Goal: Task Accomplishment & Management: Complete application form

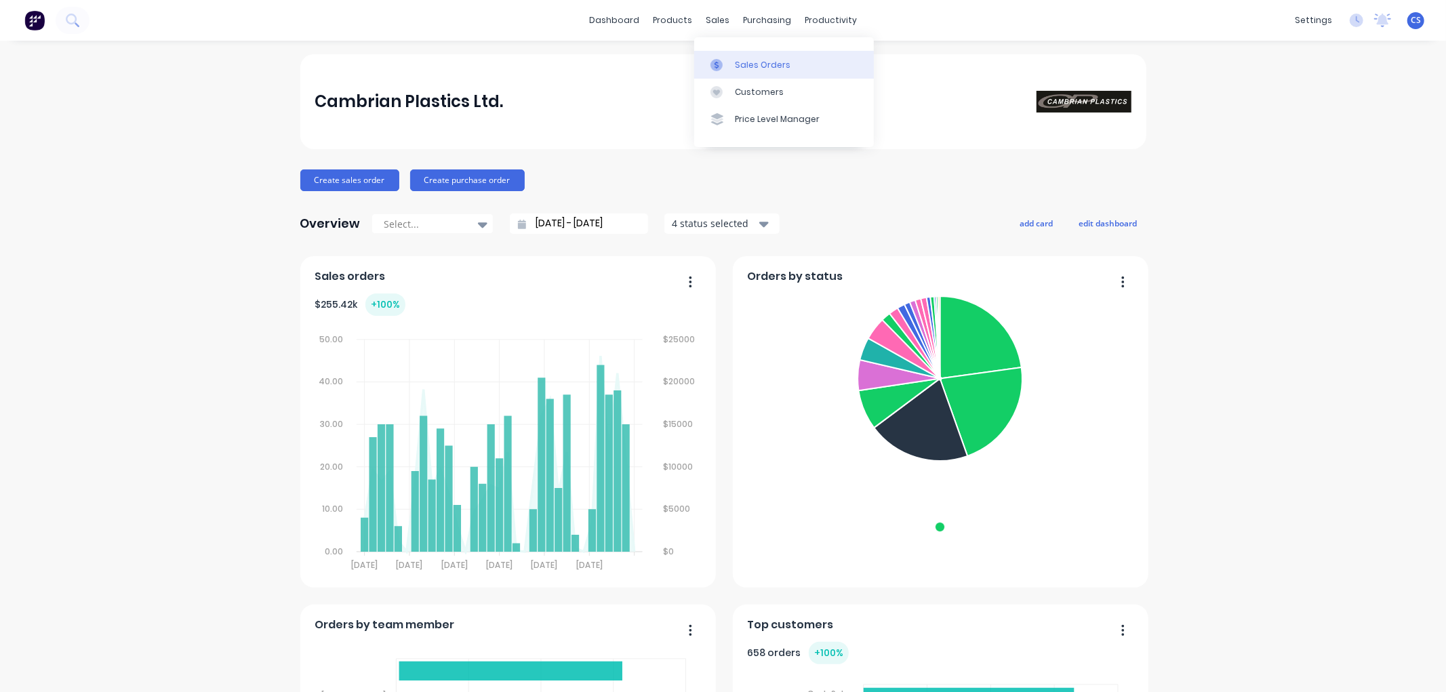
click at [737, 59] on div "Sales Orders" at bounding box center [763, 65] width 56 height 12
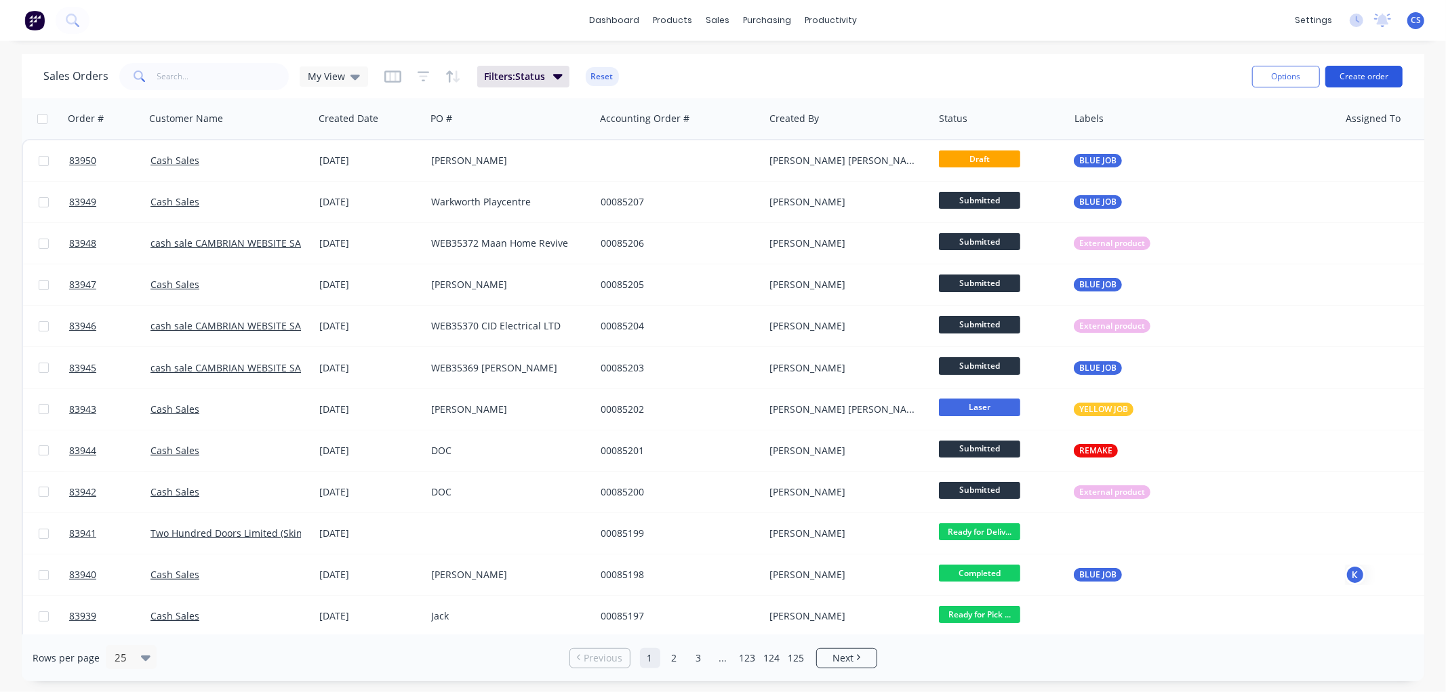
click at [1364, 79] on button "Create order" at bounding box center [1363, 77] width 77 height 22
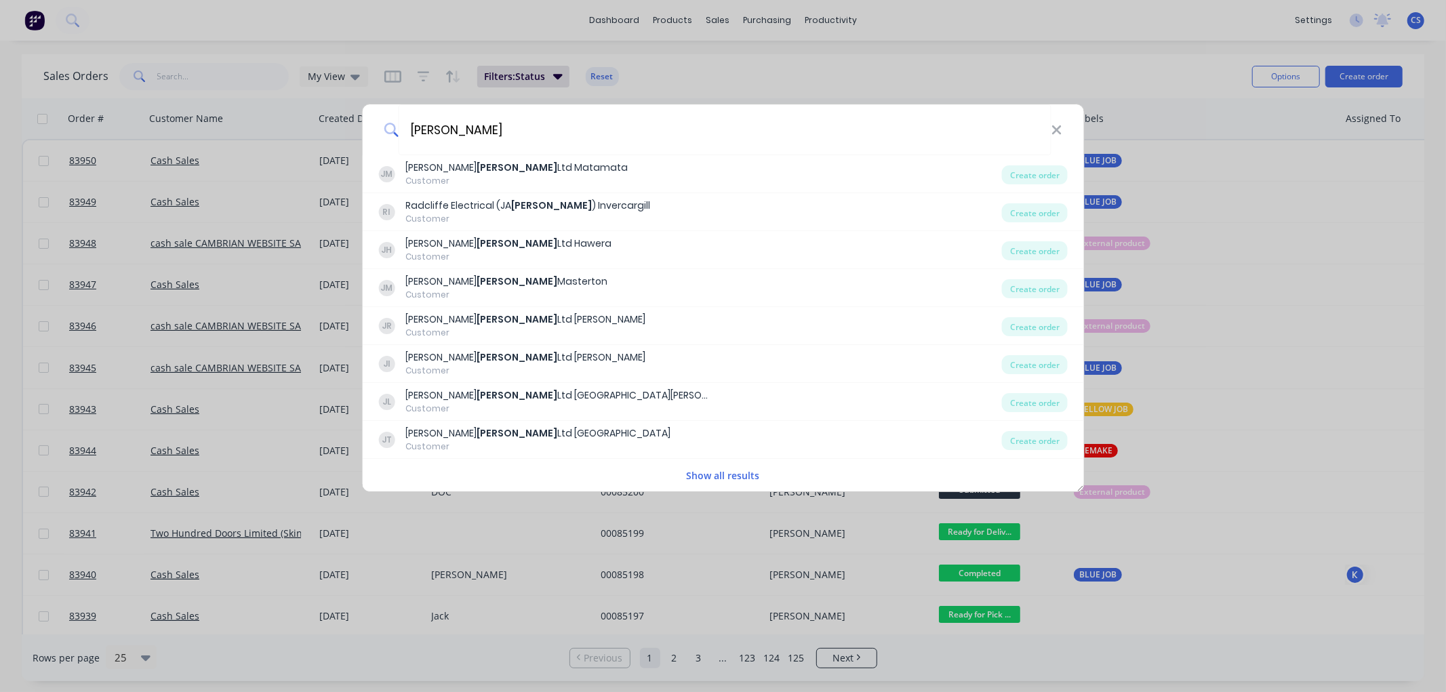
click at [728, 475] on button "Show all results" at bounding box center [723, 476] width 81 height 16
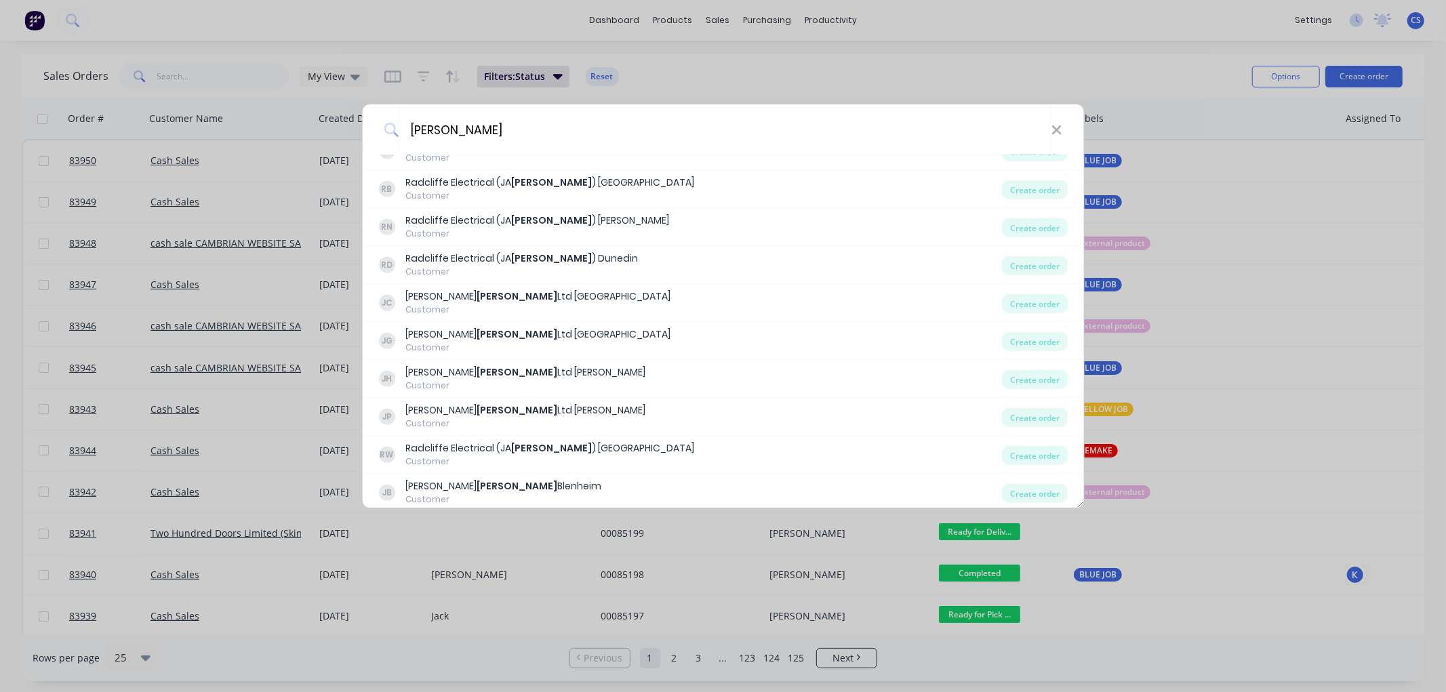
scroll to position [1054, 0]
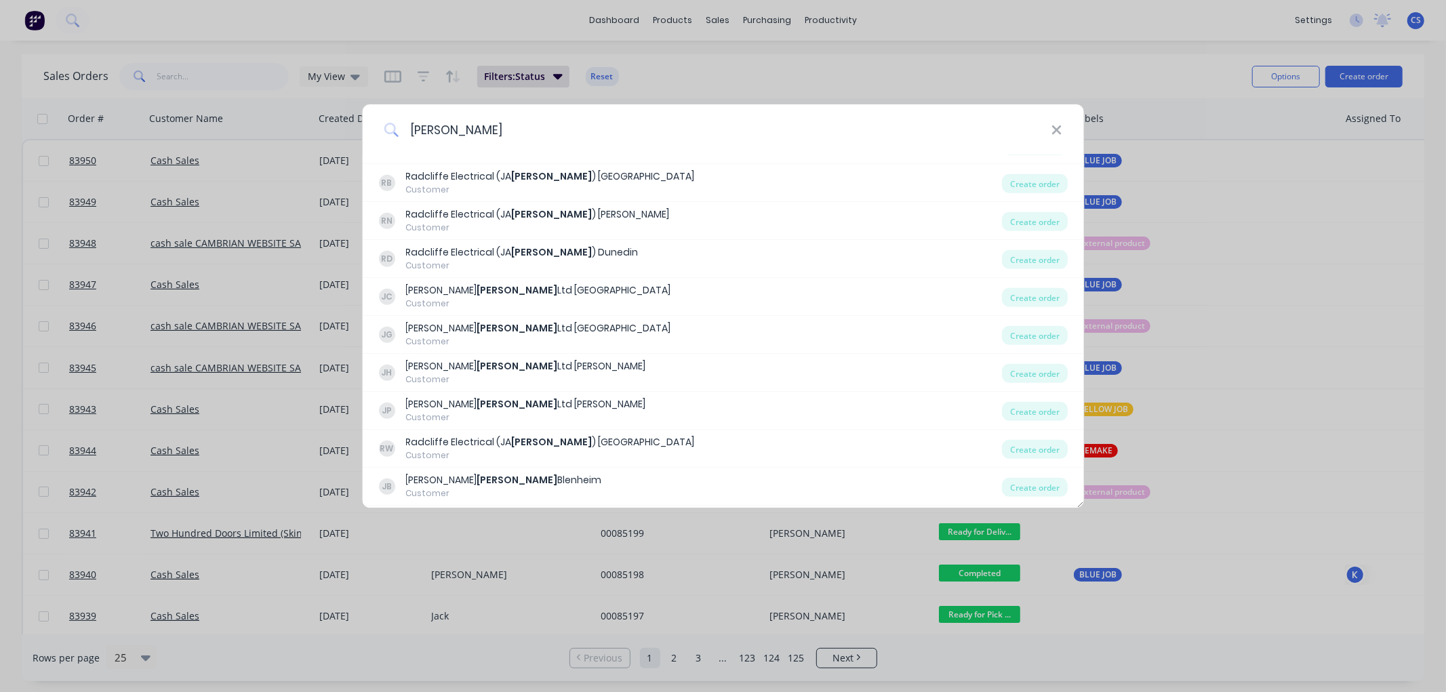
drag, startPoint x: 518, startPoint y: 122, endPoint x: 387, endPoint y: 136, distance: 132.2
click at [387, 136] on div "[PERSON_NAME]" at bounding box center [723, 129] width 722 height 51
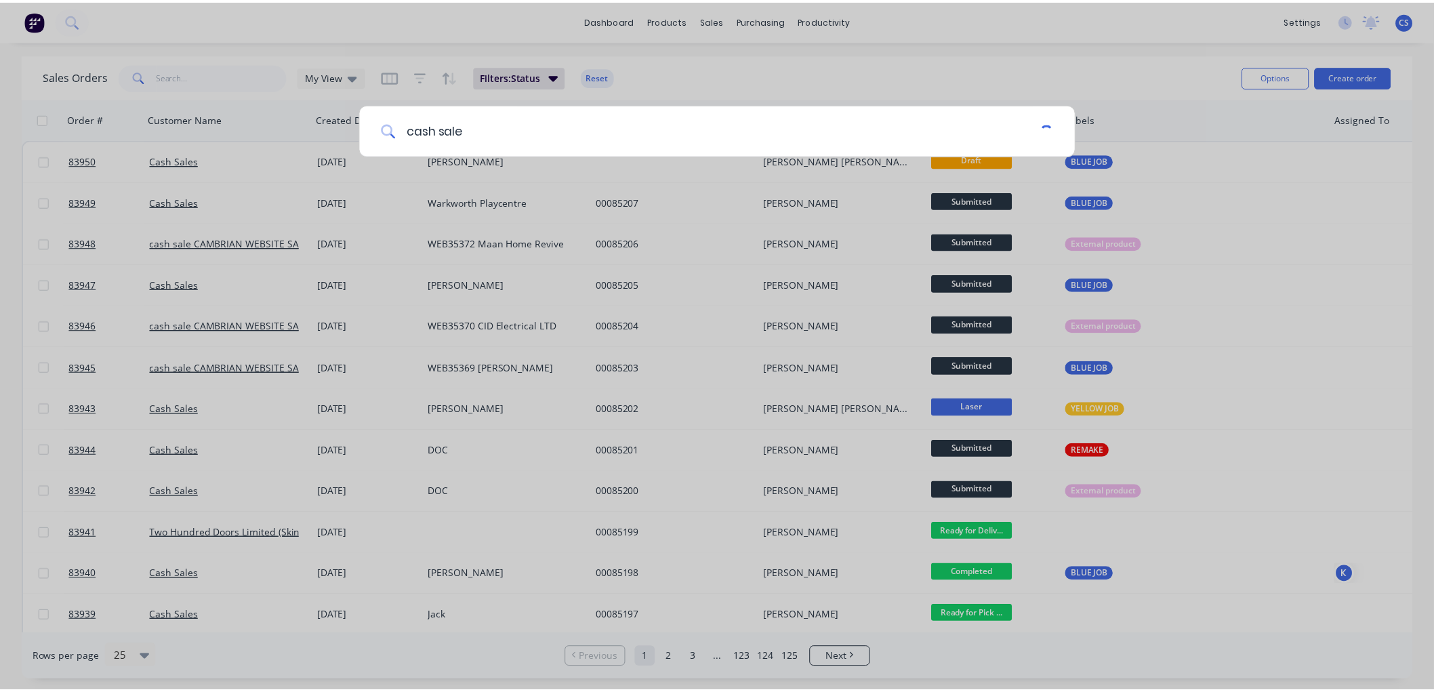
scroll to position [0, 0]
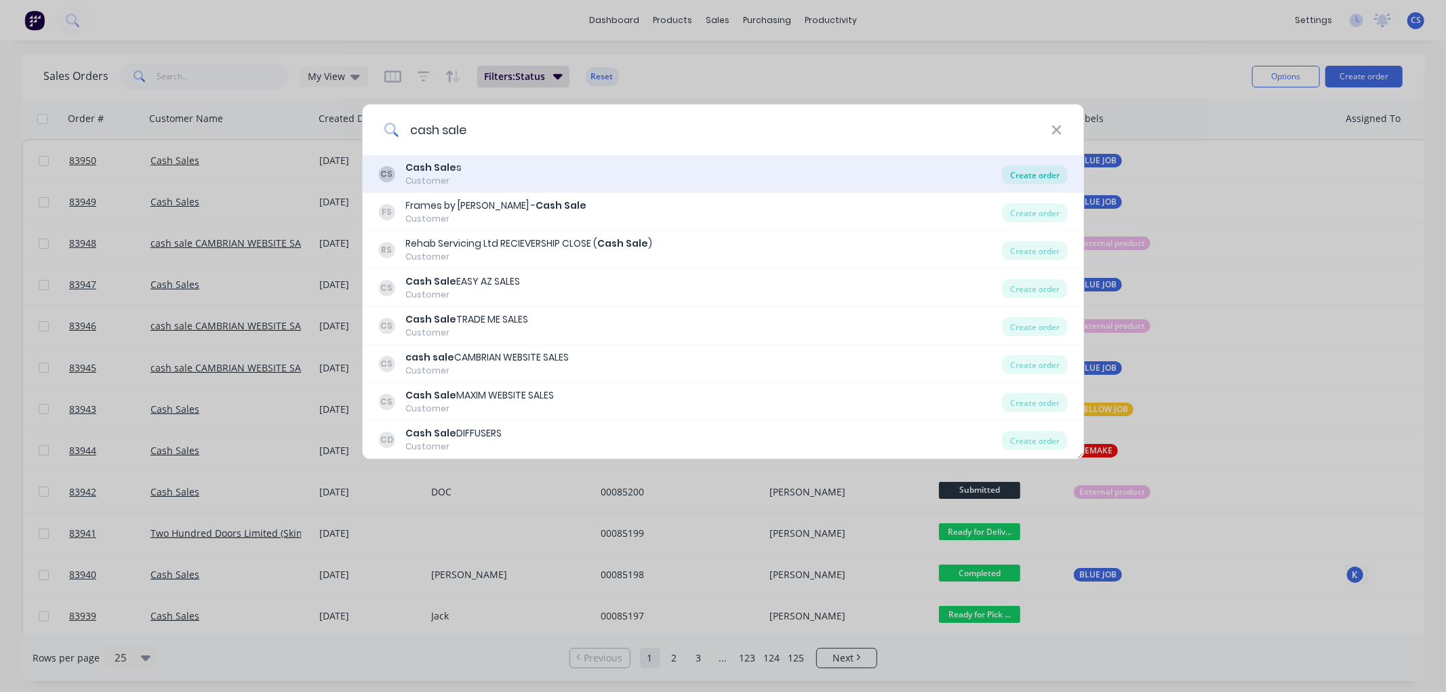
type input "cash sale"
click at [1038, 177] on div "Create order" at bounding box center [1035, 174] width 66 height 19
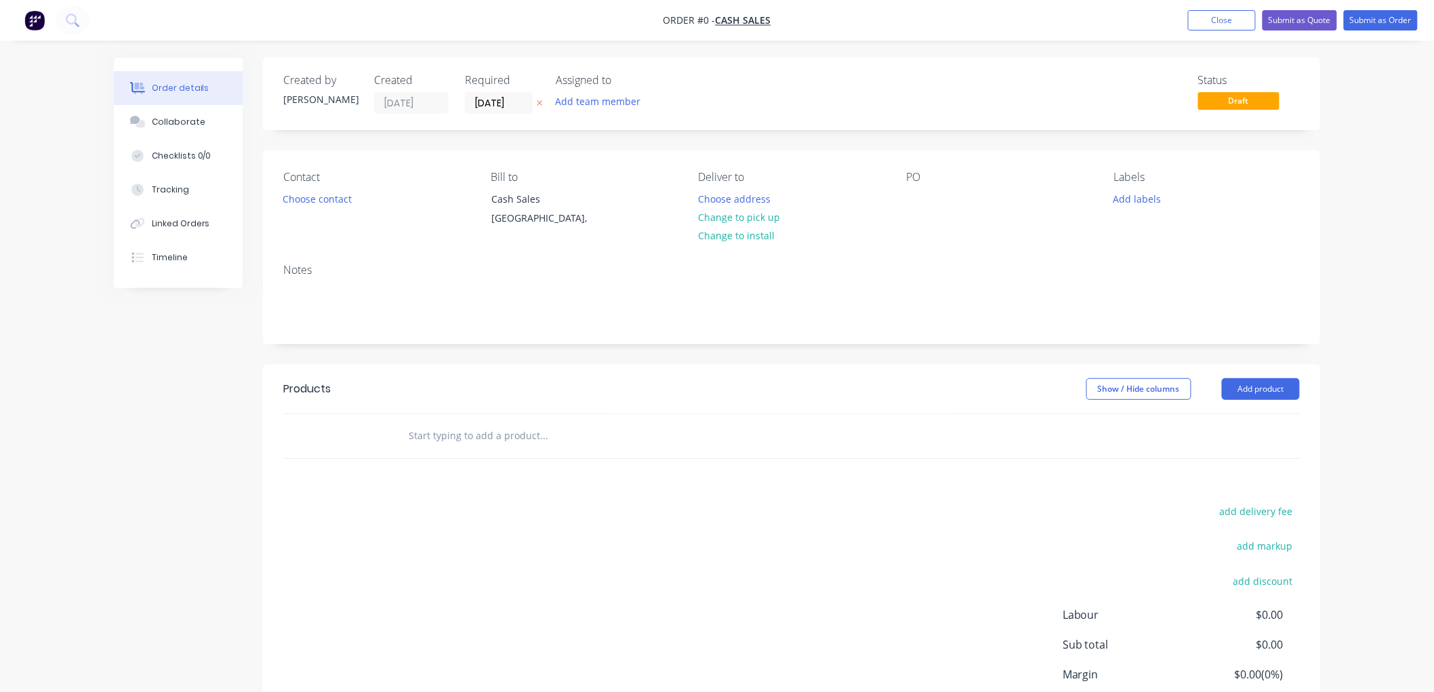
click at [540, 103] on icon at bounding box center [540, 103] width 6 height 8
click at [323, 199] on button "Choose contact" at bounding box center [317, 198] width 83 height 18
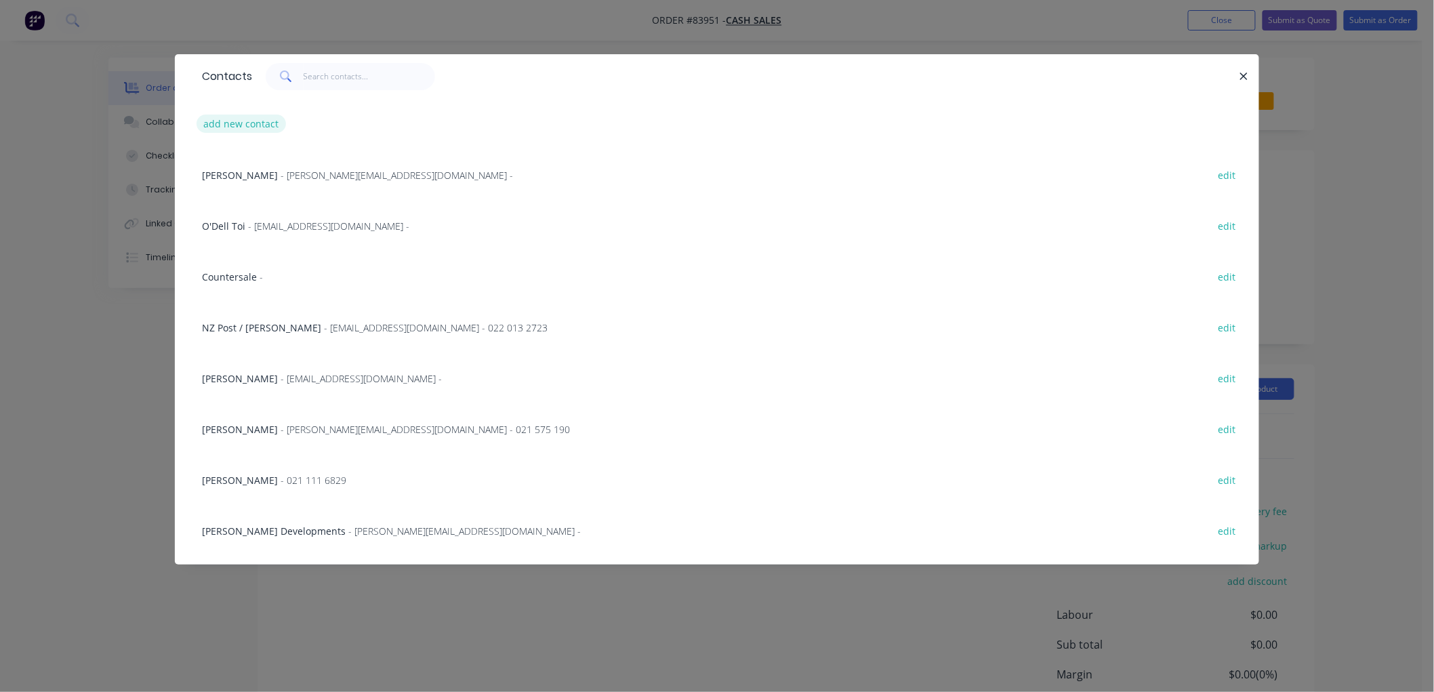
click at [226, 125] on button "add new contact" at bounding box center [241, 124] width 89 height 18
select select "NZ"
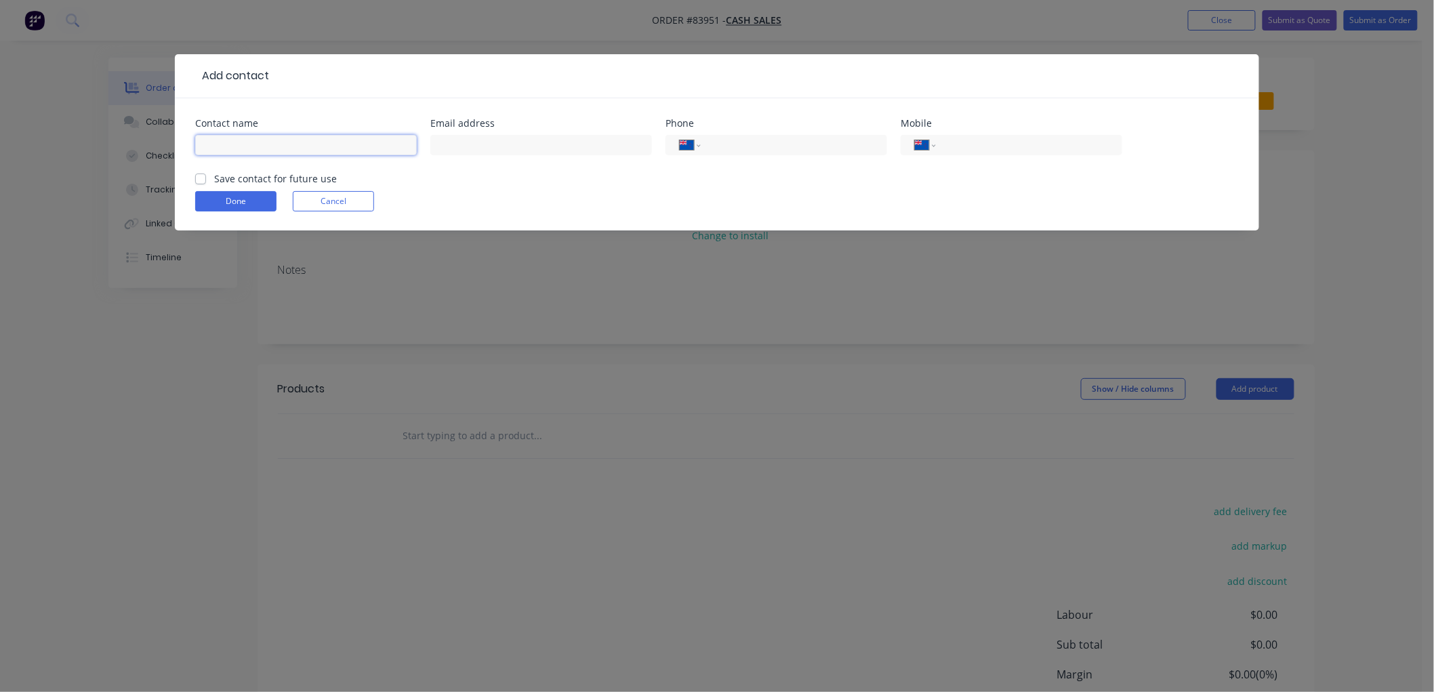
click at [266, 150] on input "text" at bounding box center [306, 145] width 222 height 20
type input "H"
type input "[PERSON_NAME]"
click at [544, 140] on input "text" at bounding box center [541, 145] width 222 height 20
paste input "[PERSON_NAME][EMAIL_ADDRESS][PERSON_NAME][DOMAIN_NAME]"
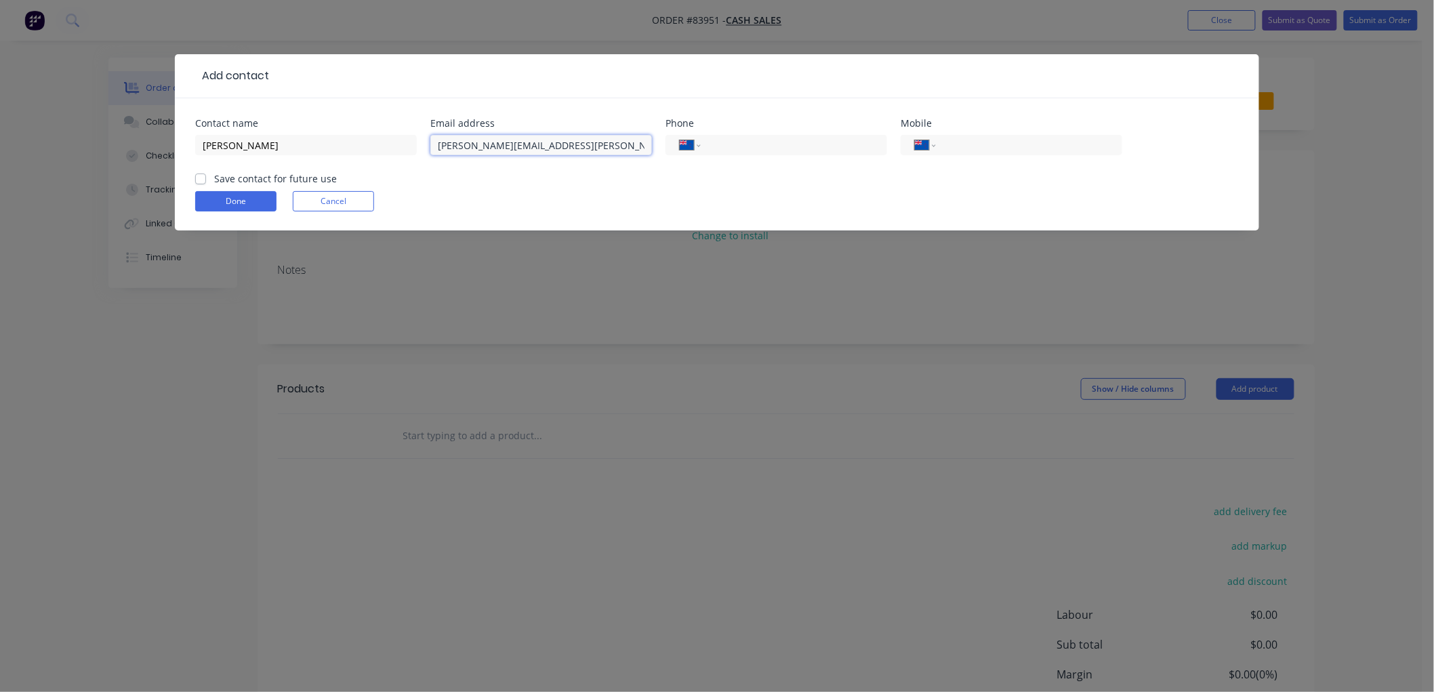
type input "[PERSON_NAME][EMAIL_ADDRESS][PERSON_NAME][DOMAIN_NAME]"
drag, startPoint x: 199, startPoint y: 181, endPoint x: 215, endPoint y: 199, distance: 24.0
click at [214, 180] on label "Save contact for future use" at bounding box center [275, 178] width 123 height 14
click at [199, 180] on input "Save contact for future use" at bounding box center [200, 177] width 11 height 13
checkbox input "true"
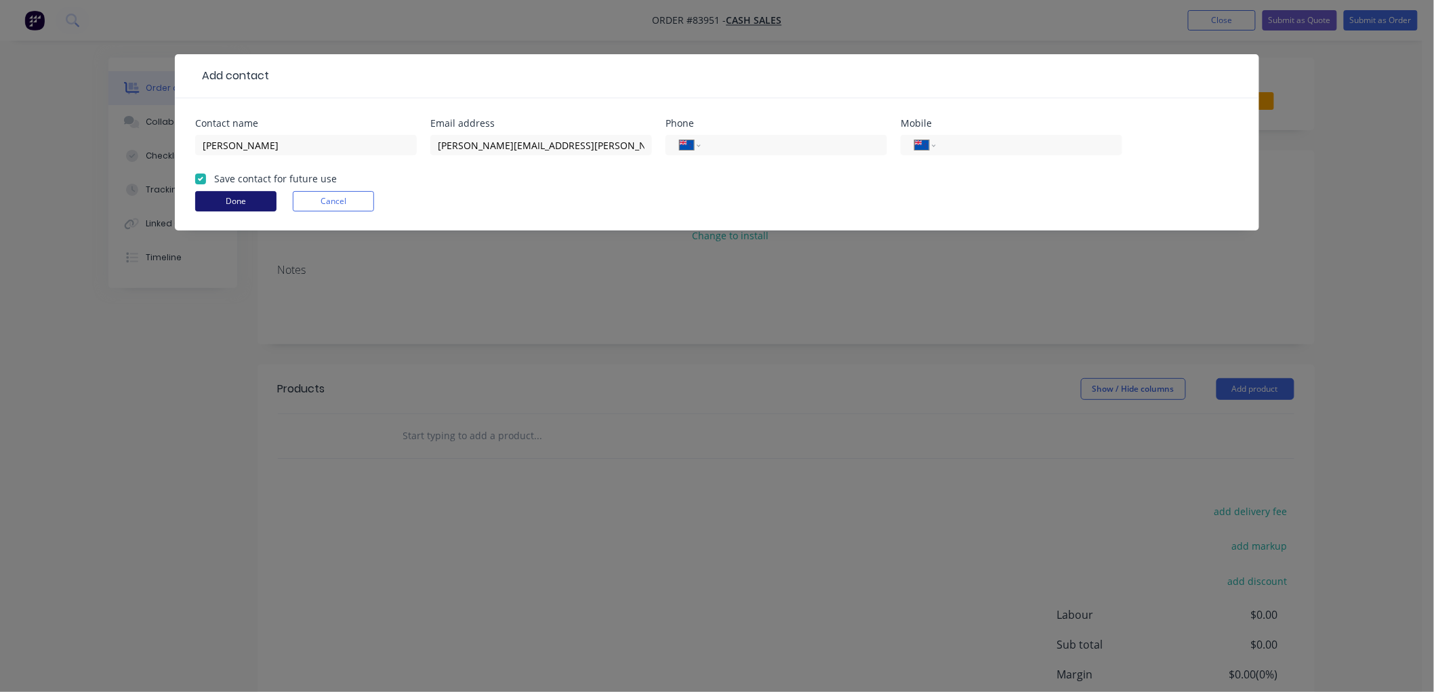
click at [220, 201] on button "Done" at bounding box center [235, 201] width 81 height 20
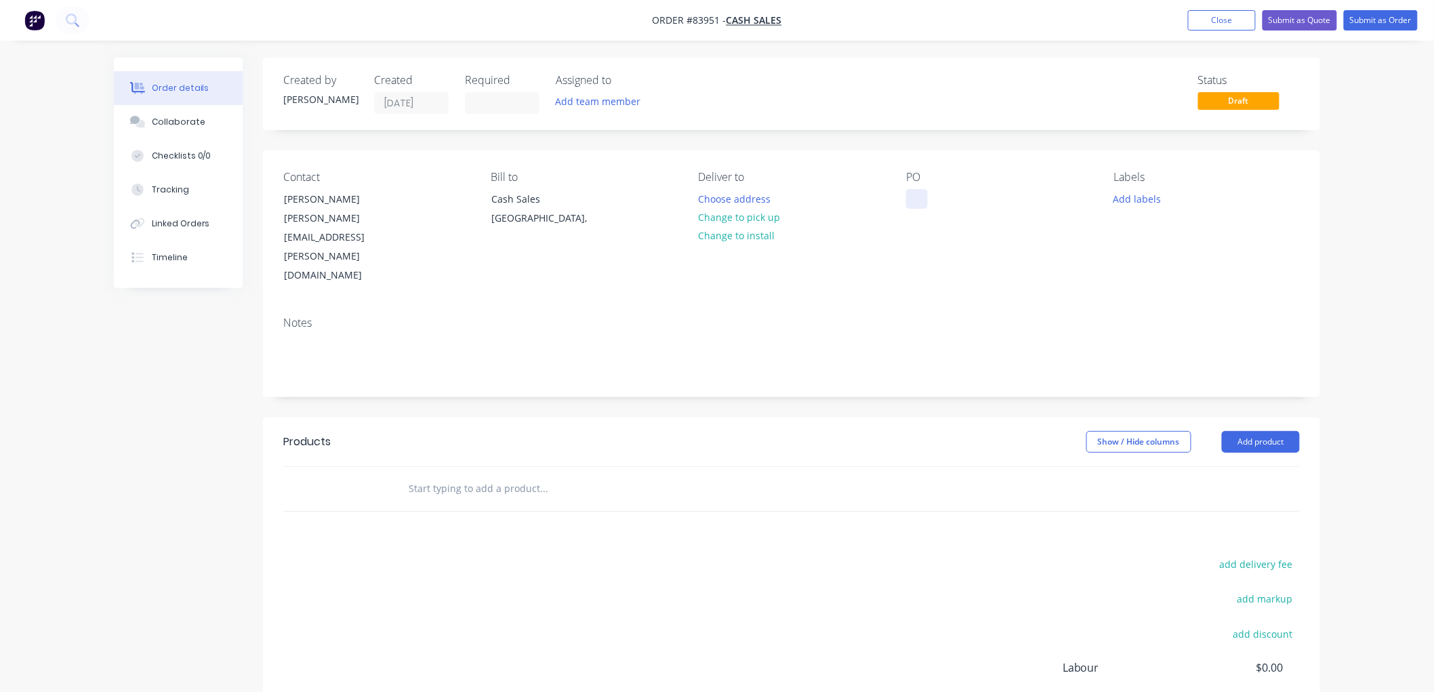
click at [925, 203] on div at bounding box center [917, 199] width 22 height 20
click at [1126, 194] on button "Add labels" at bounding box center [1137, 198] width 62 height 18
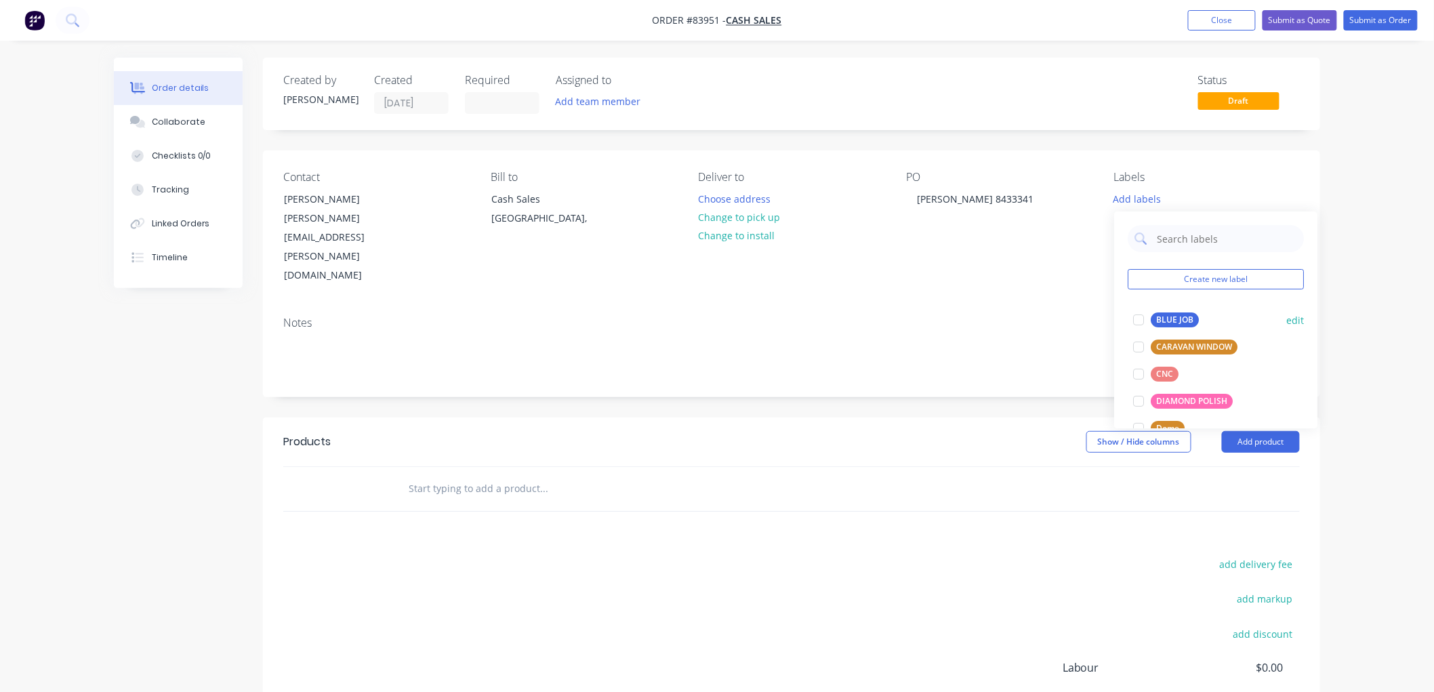
click at [1164, 315] on div "BLUE JOB" at bounding box center [1175, 319] width 48 height 15
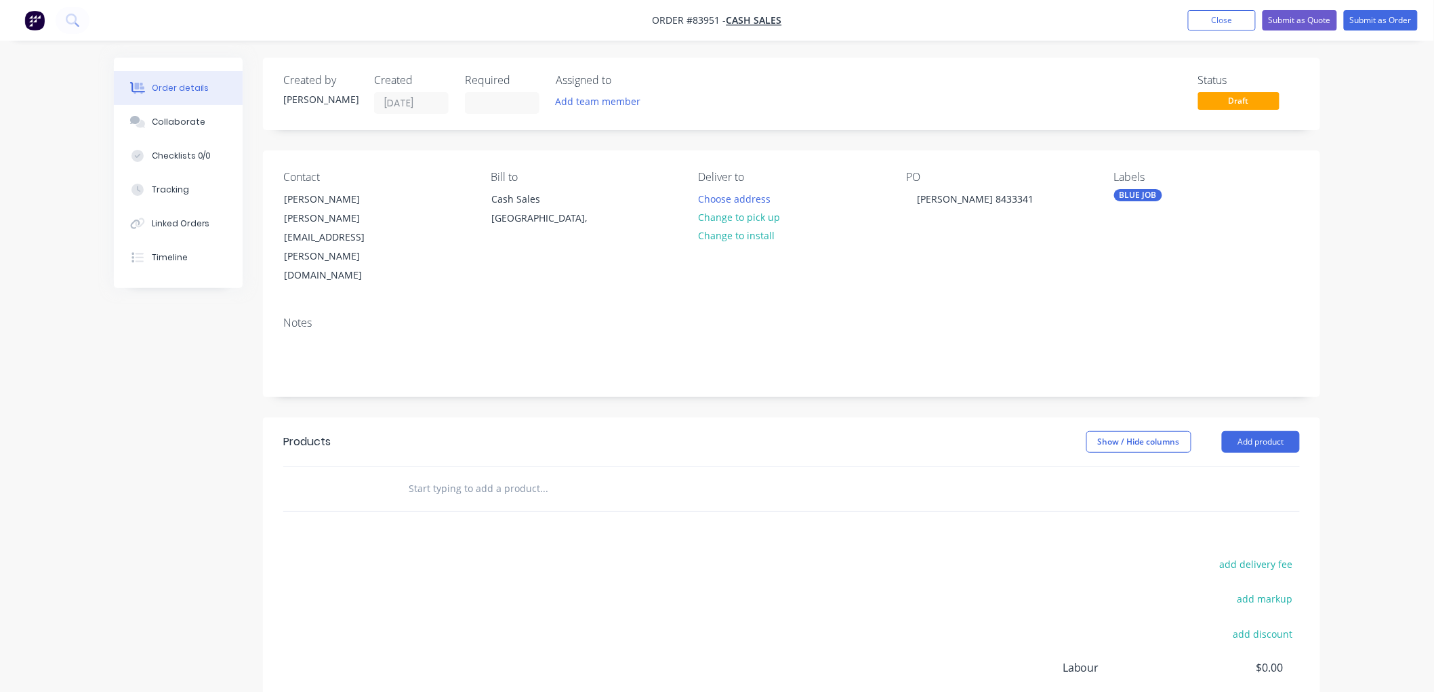
click at [505, 475] on input "text" at bounding box center [543, 488] width 271 height 27
click at [423, 475] on input "text" at bounding box center [543, 488] width 271 height 27
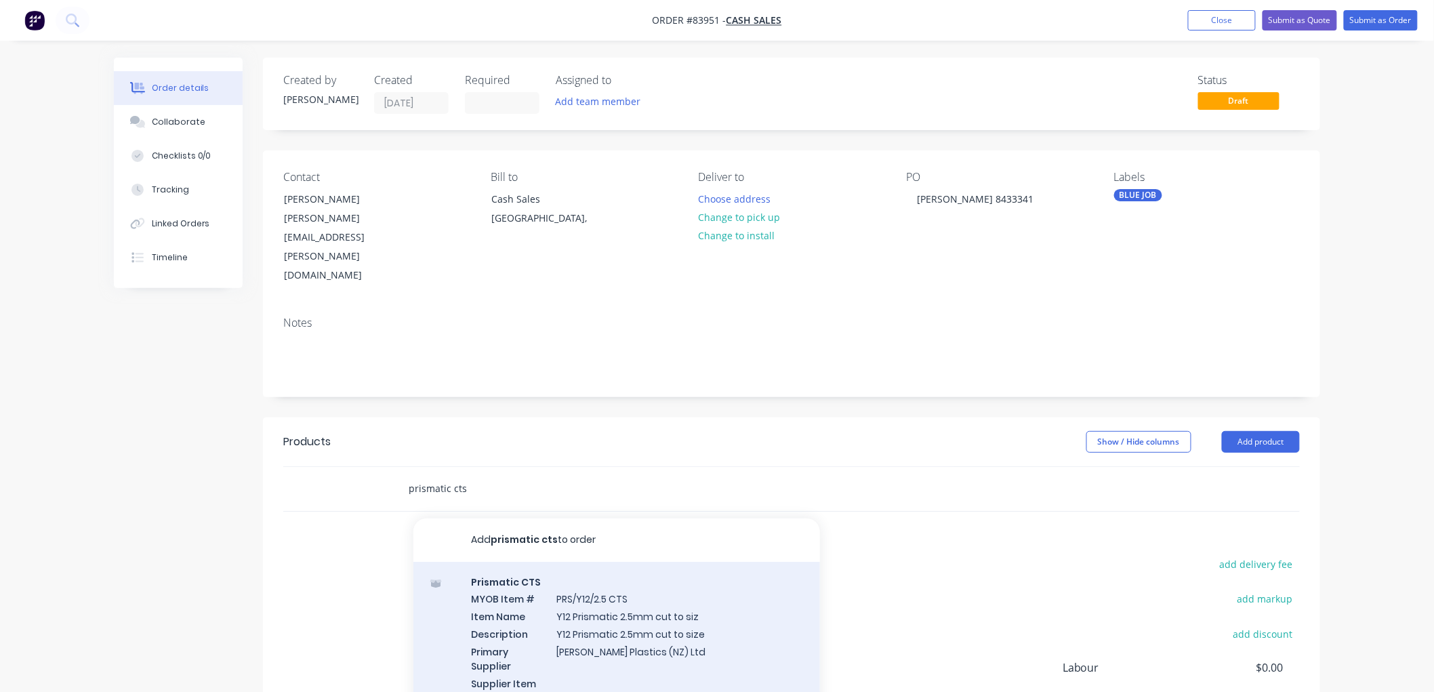
type input "prismatic cts"
click at [655, 576] on div "Prismatic CTS MYOB Item # PRS/Y12/2.5 CTS Item Name Y12 Prismatic 2.5mm cut to …" at bounding box center [616, 657] width 407 height 190
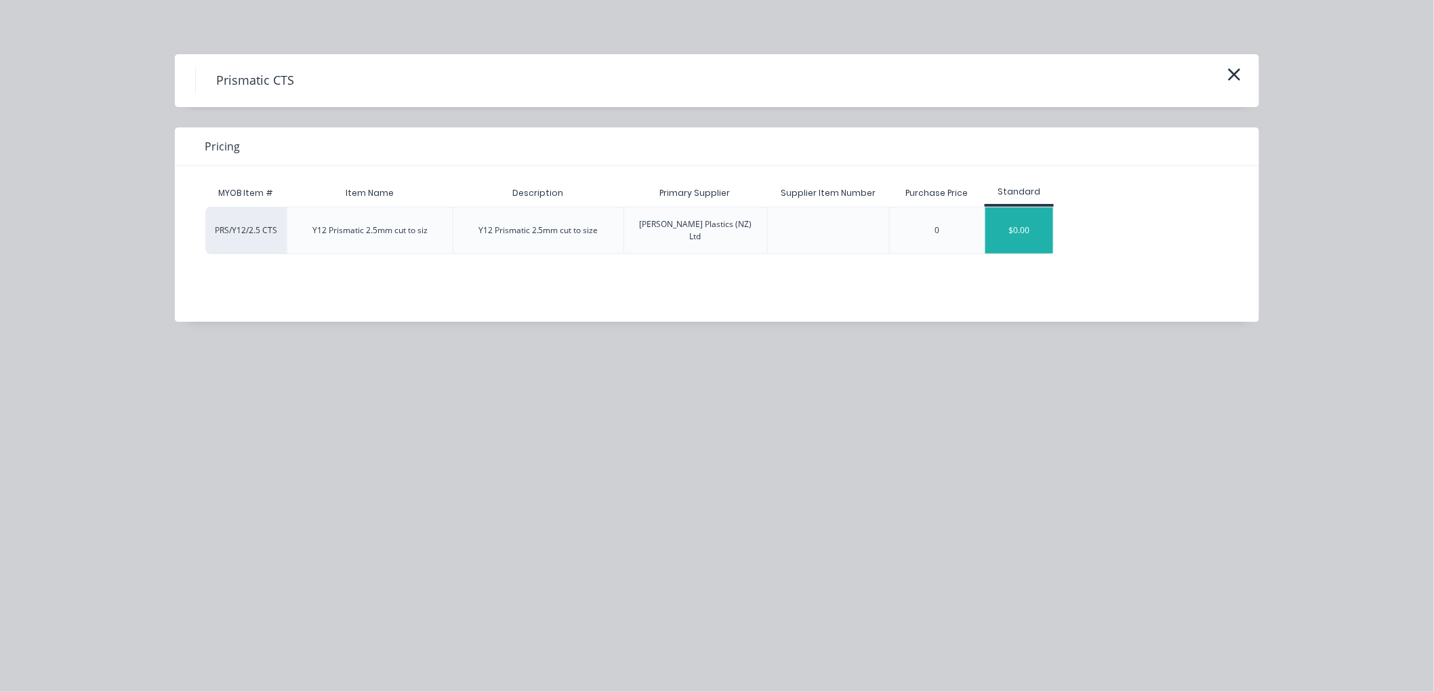
click at [1001, 235] on div "$0.00" at bounding box center [1019, 230] width 68 height 46
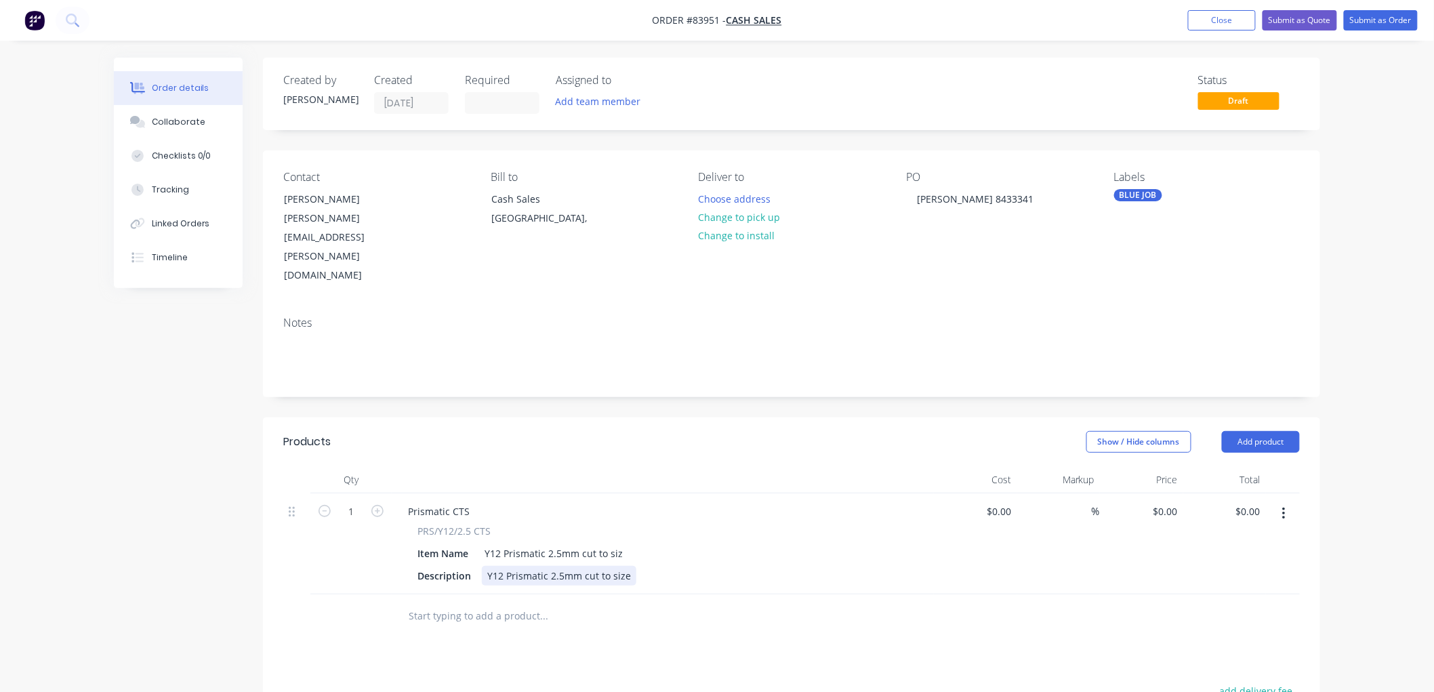
click at [627, 566] on div "Y12 Prismatic 2.5mm cut to size" at bounding box center [559, 576] width 155 height 20
click at [348, 502] on input "1" at bounding box center [350, 512] width 35 height 20
type input "2"
click at [1158, 493] on div "0 $0.00" at bounding box center [1141, 543] width 83 height 101
type input "$13.63"
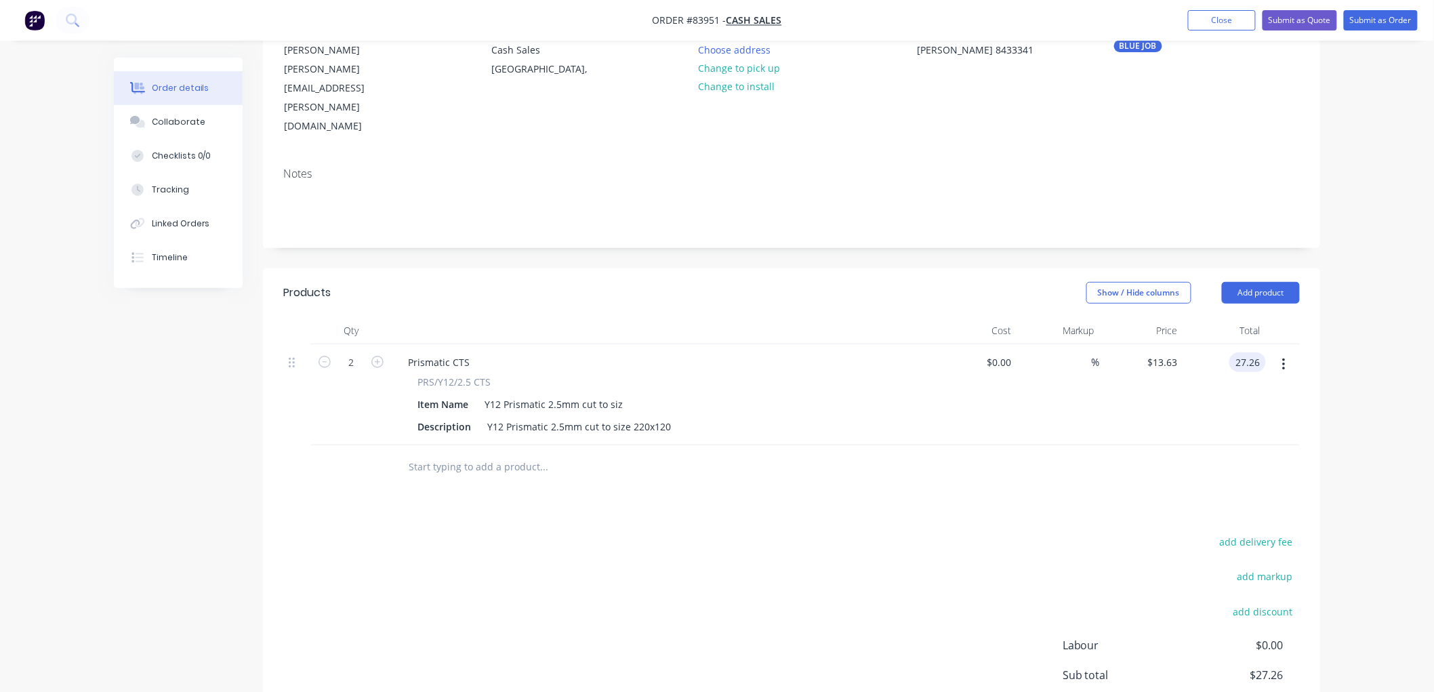
scroll to position [150, 0]
type input "$27.26"
click at [1278, 531] on button "add delivery fee" at bounding box center [1256, 540] width 87 height 18
type input "25"
click at [791, 468] on div "Products Show / Hide columns Add product Qty Cost Markup Price Total 2 Prismati…" at bounding box center [791, 537] width 1057 height 540
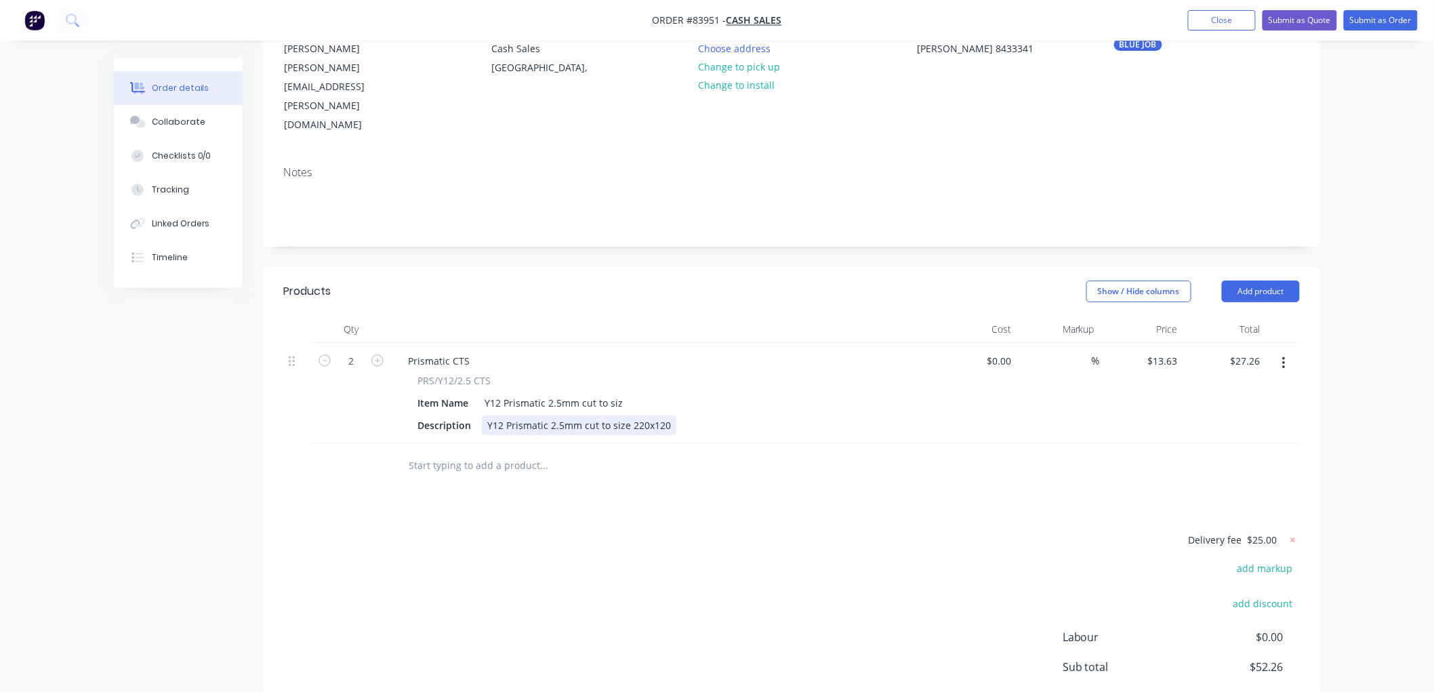
click at [660, 415] on div "Y12 Prismatic 2.5mm cut to size 220x120" at bounding box center [579, 425] width 195 height 20
click at [655, 415] on div "Y12 Prismatic 2.5mm cut to size 220x120" at bounding box center [579, 425] width 195 height 20
type input "$0.00"
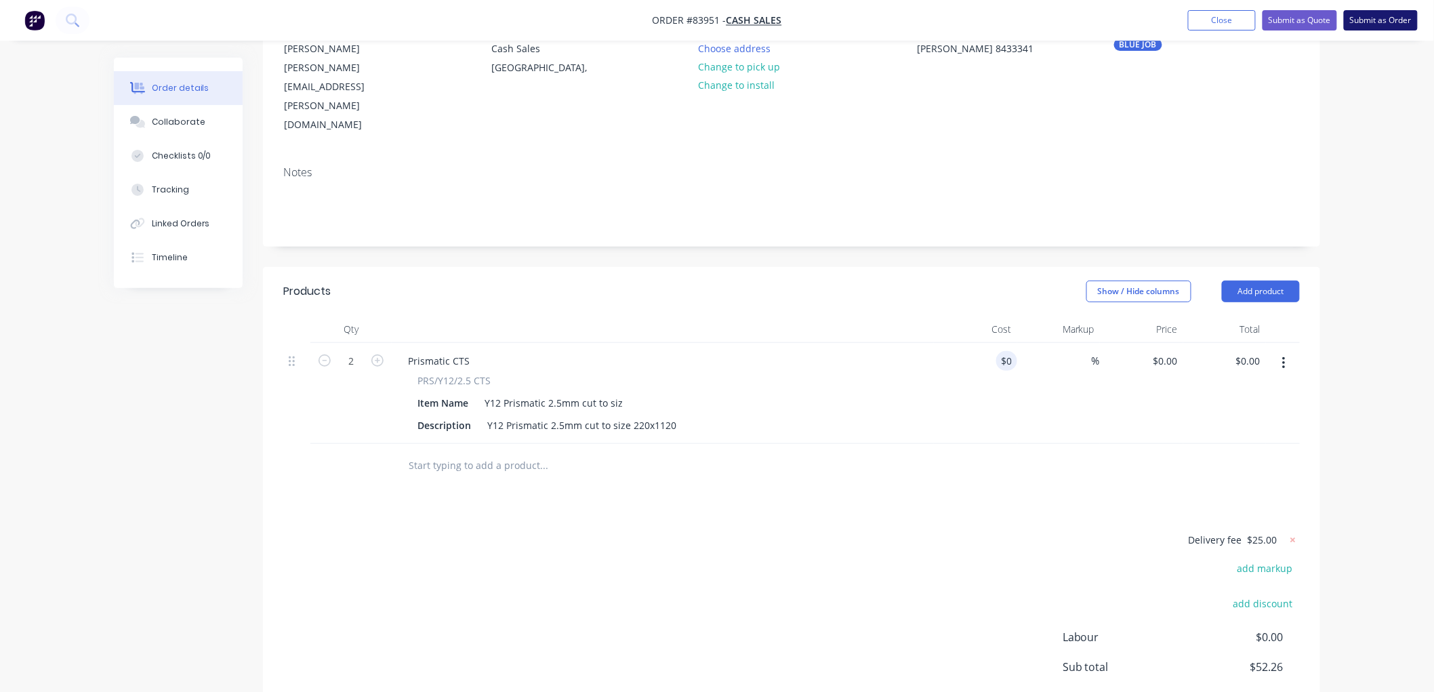
click at [1391, 22] on button "Submit as Order" at bounding box center [1381, 20] width 74 height 20
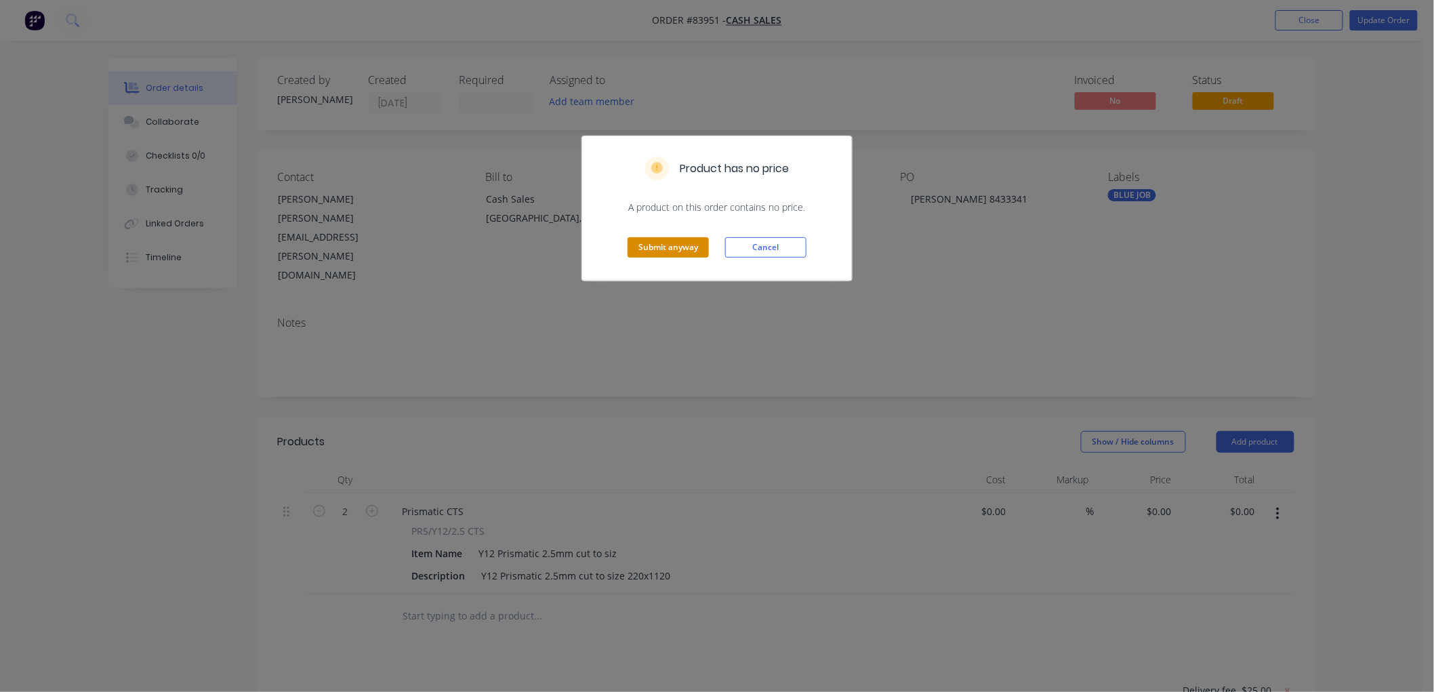
click at [705, 247] on button "Submit anyway" at bounding box center [668, 247] width 81 height 20
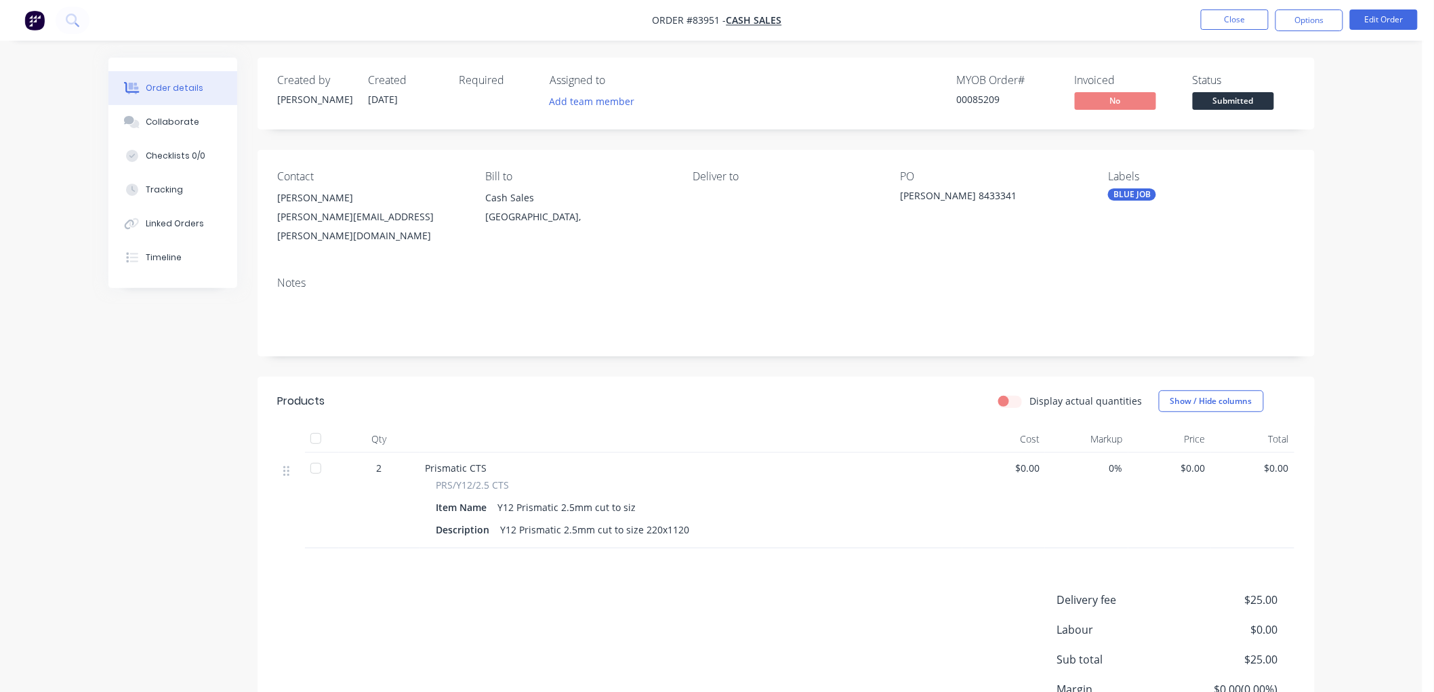
drag, startPoint x: 1299, startPoint y: 21, endPoint x: 1319, endPoint y: 33, distance: 22.8
click at [1302, 21] on button "Options" at bounding box center [1310, 20] width 68 height 22
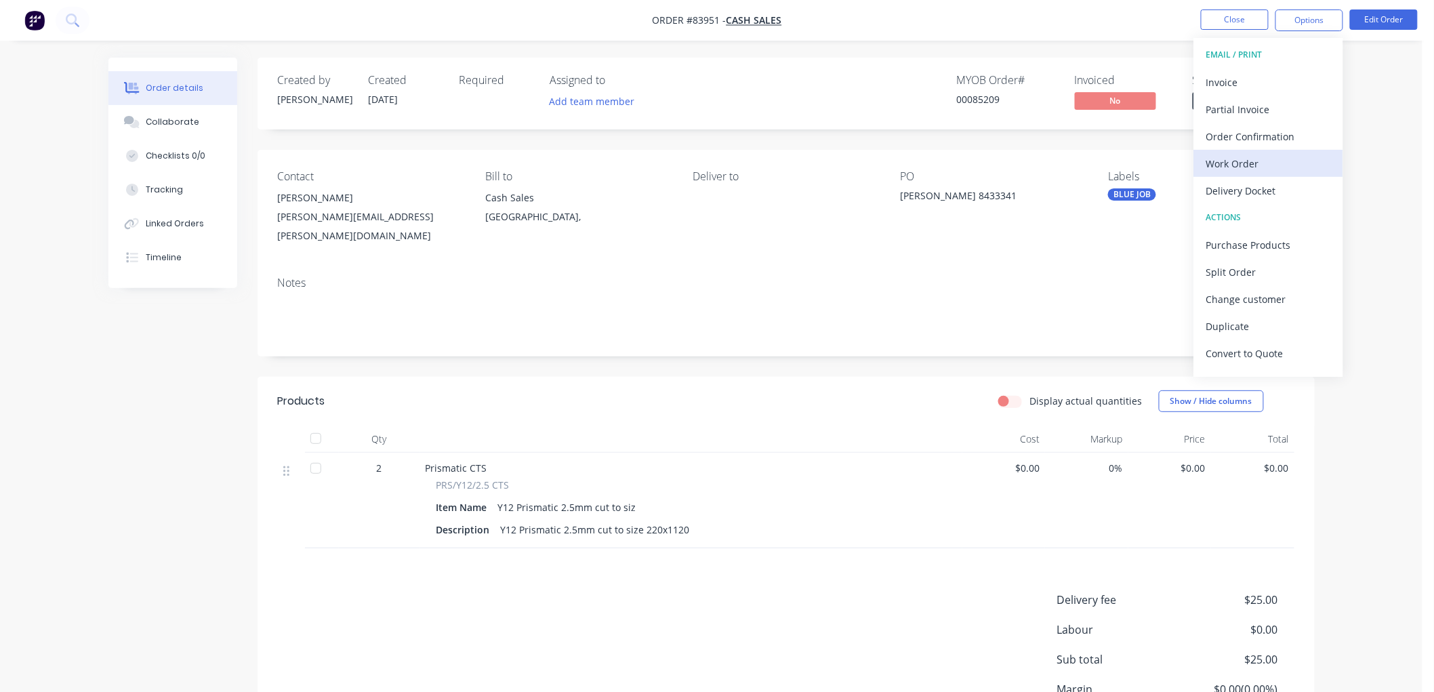
click at [1271, 157] on div "Work Order" at bounding box center [1268, 164] width 125 height 20
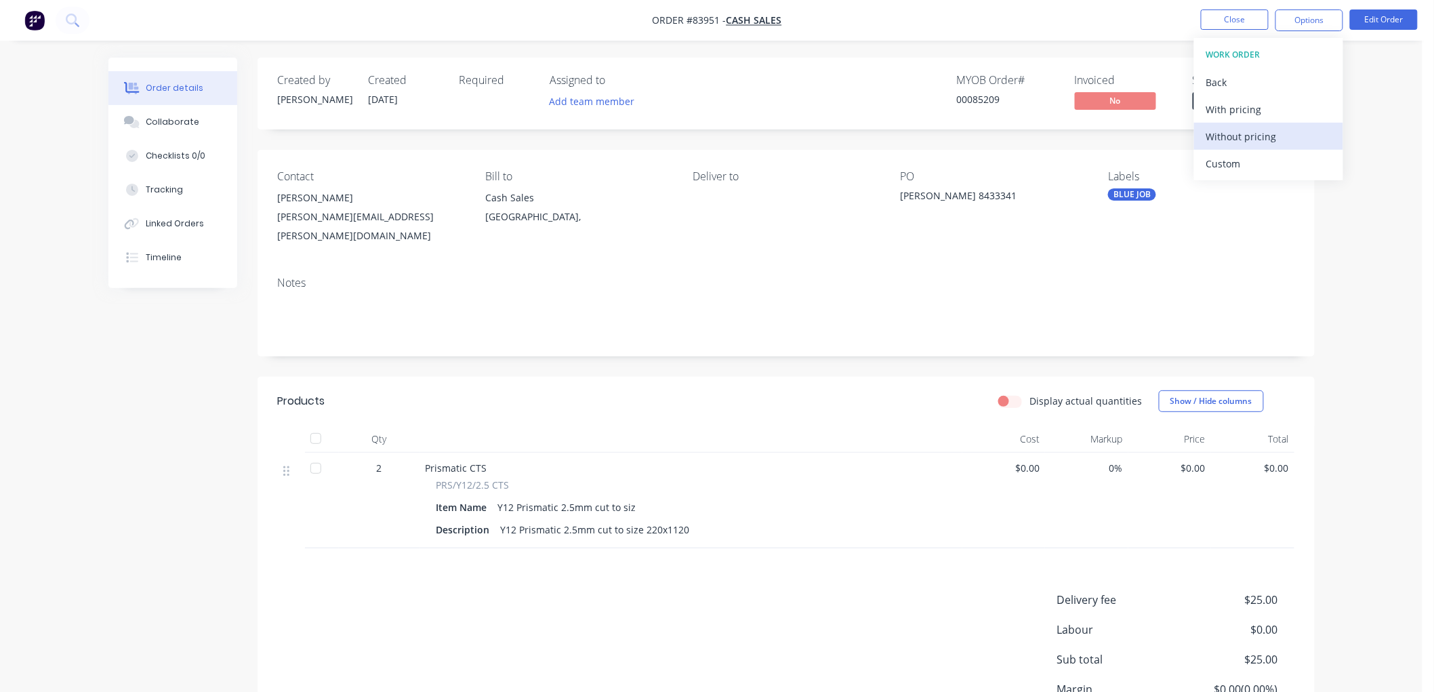
click at [1267, 141] on div "Without pricing" at bounding box center [1268, 137] width 125 height 20
